Goal: Obtain resource: Obtain resource

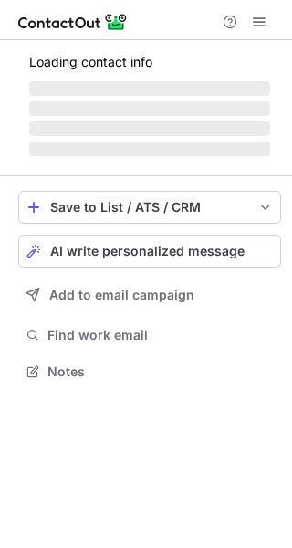
scroll to position [398, 292]
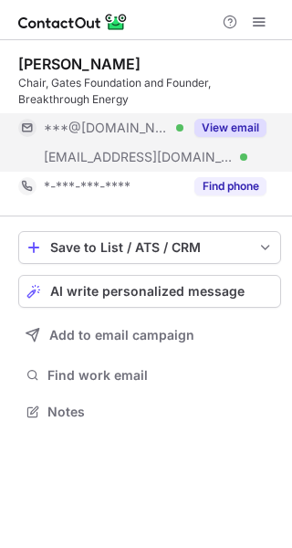
click at [252, 130] on button "View email" at bounding box center [231, 128] width 72 height 18
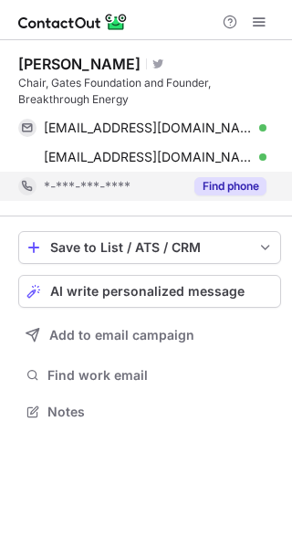
click at [213, 182] on button "Find phone" at bounding box center [231, 186] width 72 height 18
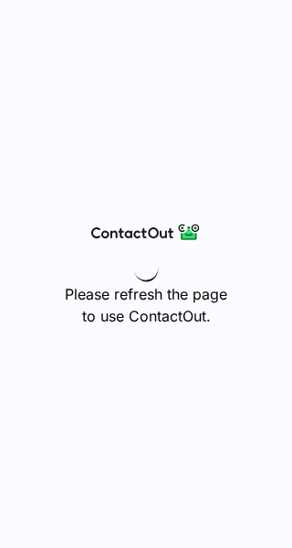
click at [208, 131] on div "Please refresh the page to use ContactOut." at bounding box center [146, 274] width 292 height 548
click at [63, 304] on div "Please refresh the page to use ContactOut." at bounding box center [146, 274] width 292 height 548
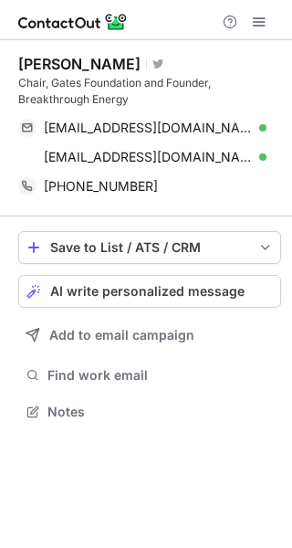
scroll to position [398, 292]
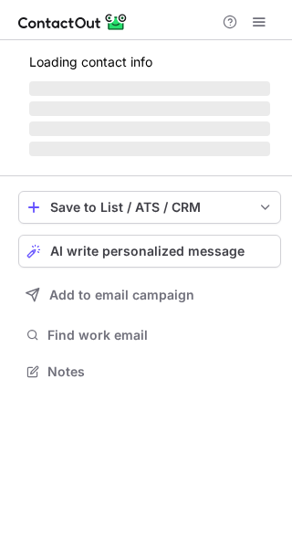
scroll to position [369, 292]
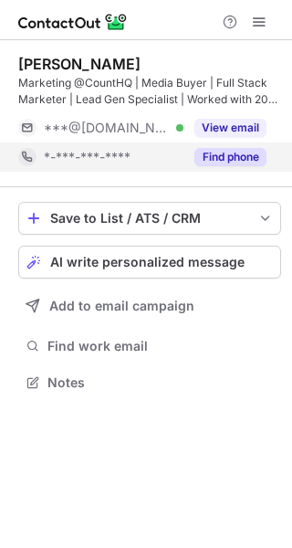
click at [233, 164] on button "Find phone" at bounding box center [231, 157] width 72 height 18
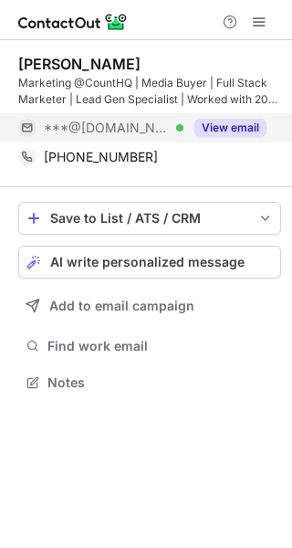
click at [219, 122] on button "View email" at bounding box center [231, 128] width 72 height 18
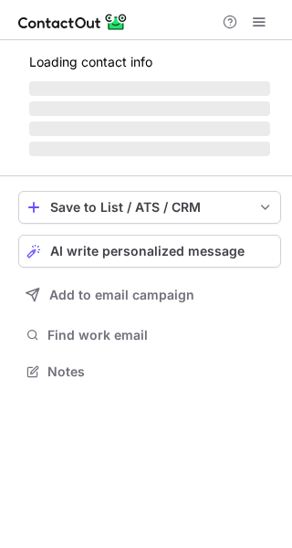
scroll to position [369, 292]
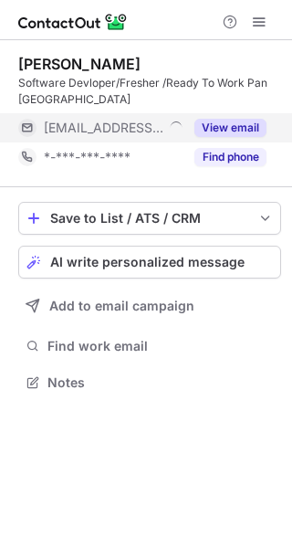
click at [241, 129] on button "View email" at bounding box center [231, 128] width 72 height 18
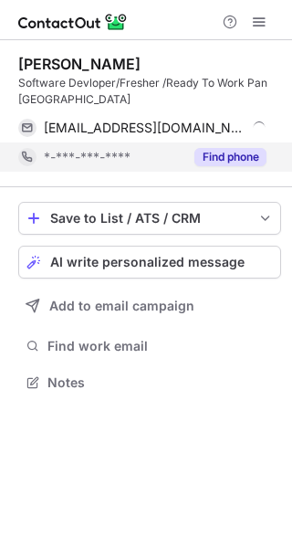
click at [241, 160] on button "Find phone" at bounding box center [231, 157] width 72 height 18
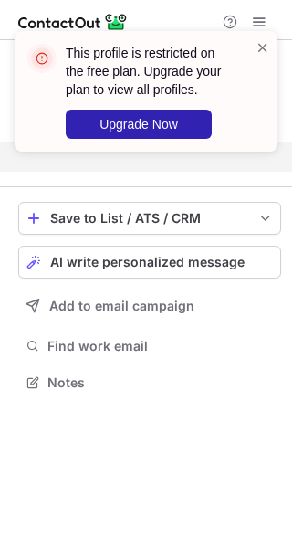
scroll to position [340, 292]
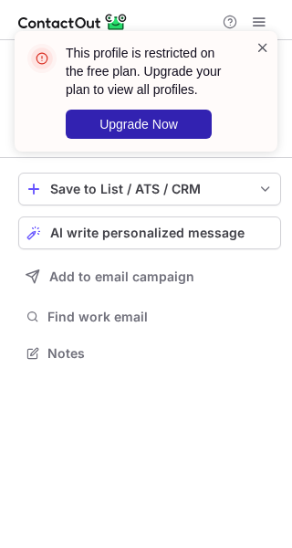
click at [258, 41] on span at bounding box center [263, 47] width 15 height 18
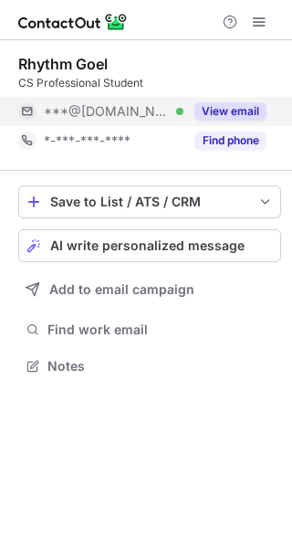
scroll to position [8, 9]
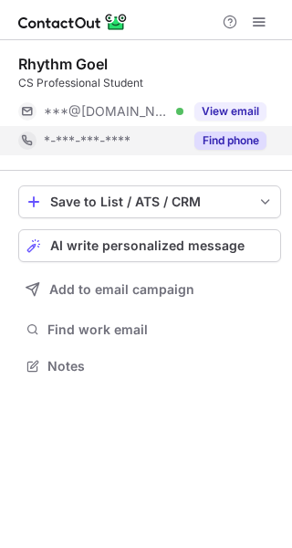
click at [214, 132] on button "Find phone" at bounding box center [231, 141] width 72 height 18
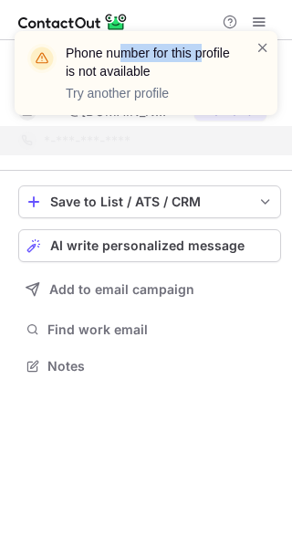
drag, startPoint x: 121, startPoint y: 49, endPoint x: 198, endPoint y: 44, distance: 76.9
click at [198, 44] on header "Phone number for this profile is not available" at bounding box center [150, 62] width 168 height 37
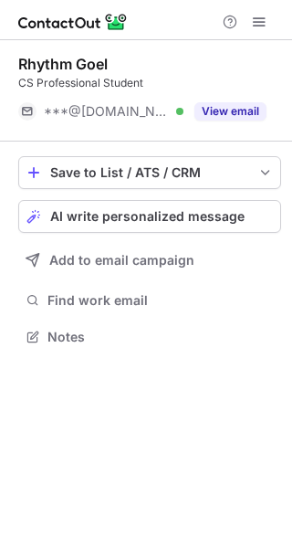
click at [213, 113] on button "View email" at bounding box center [231, 111] width 72 height 18
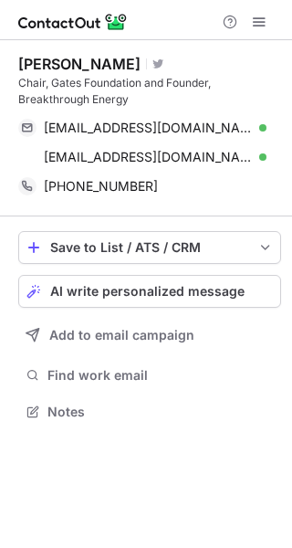
scroll to position [398, 292]
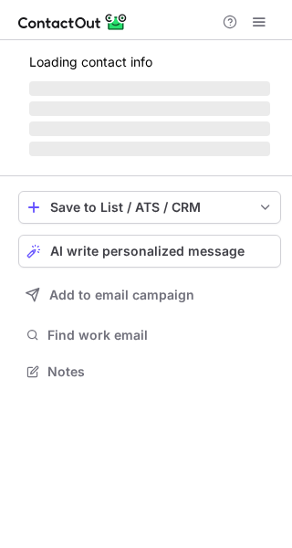
scroll to position [369, 292]
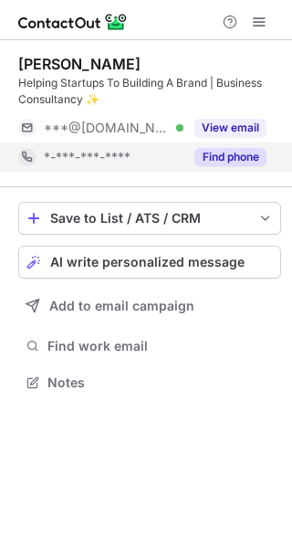
click at [222, 153] on button "Find phone" at bounding box center [231, 157] width 72 height 18
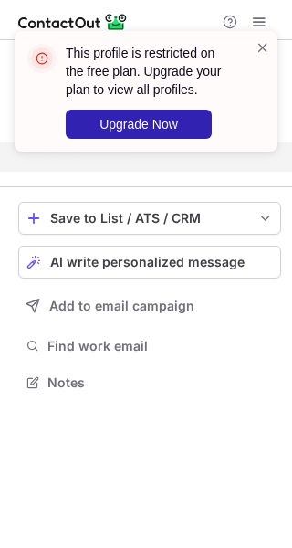
scroll to position [340, 292]
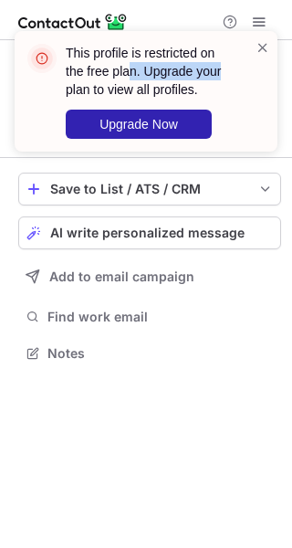
drag, startPoint x: 132, startPoint y: 79, endPoint x: 229, endPoint y: 74, distance: 97.0
click at [229, 74] on header "This profile is restricted on the free plan. Upgrade your plan to view all prof…" at bounding box center [150, 71] width 168 height 55
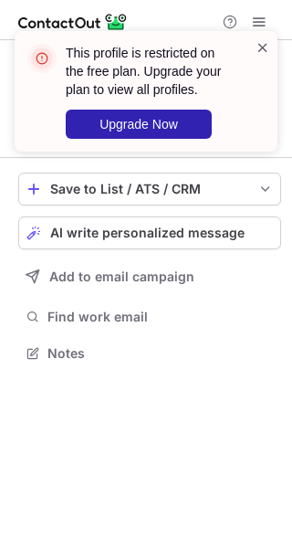
click at [260, 45] on span at bounding box center [263, 47] width 15 height 18
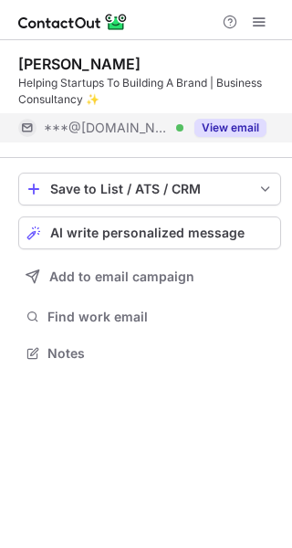
click at [246, 124] on button "View email" at bounding box center [231, 128] width 72 height 18
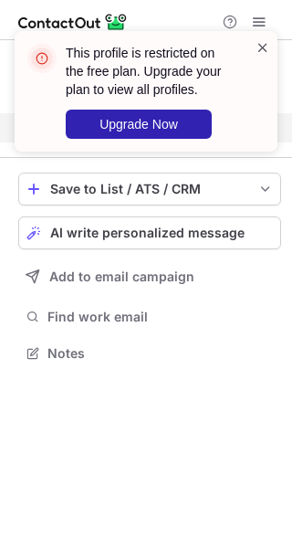
click at [260, 46] on span at bounding box center [263, 47] width 15 height 18
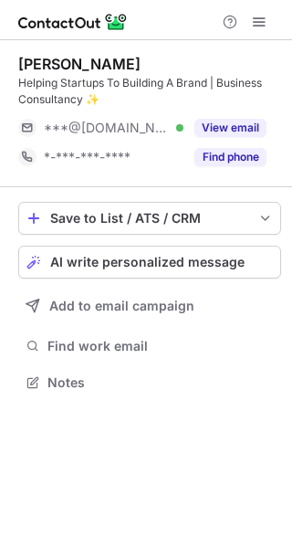
scroll to position [369, 292]
